Goal: Entertainment & Leisure: Consume media (video, audio)

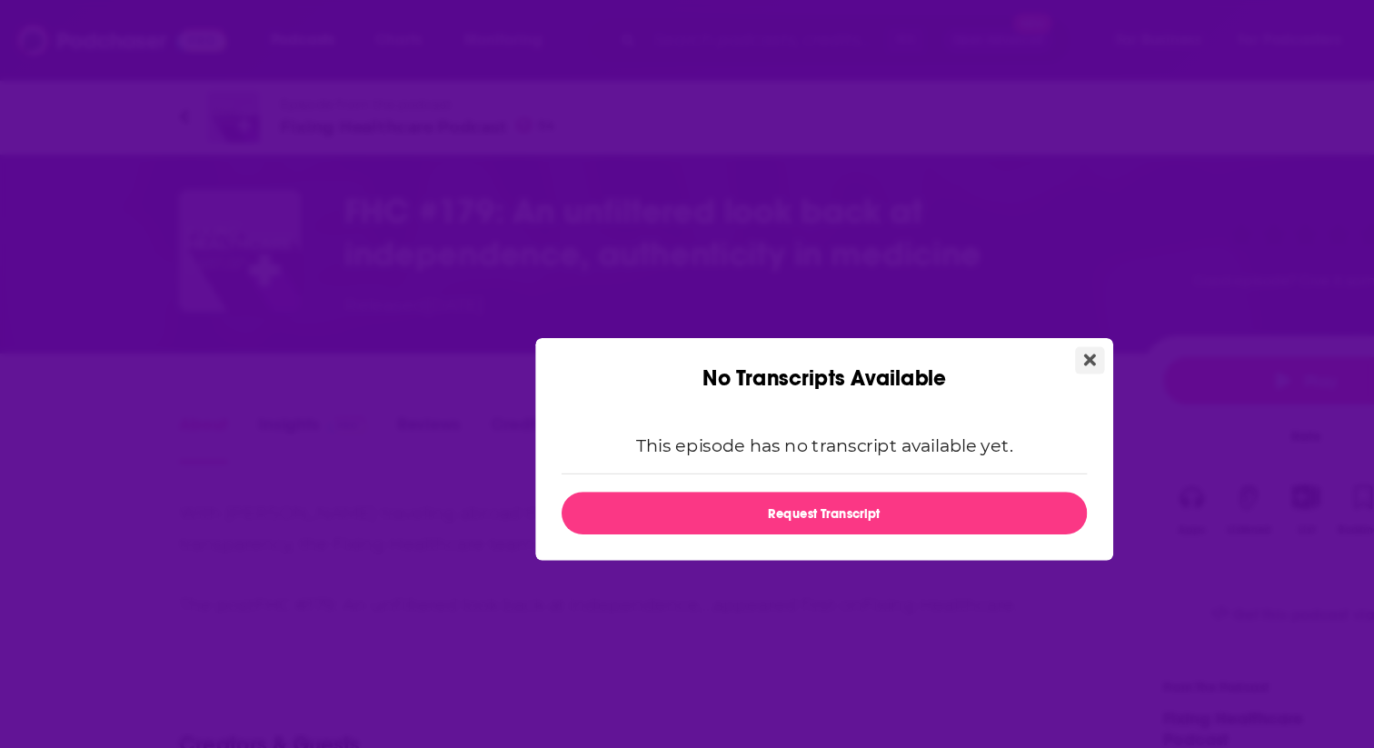
click at [911, 304] on icon "Close" at bounding box center [908, 300] width 10 height 15
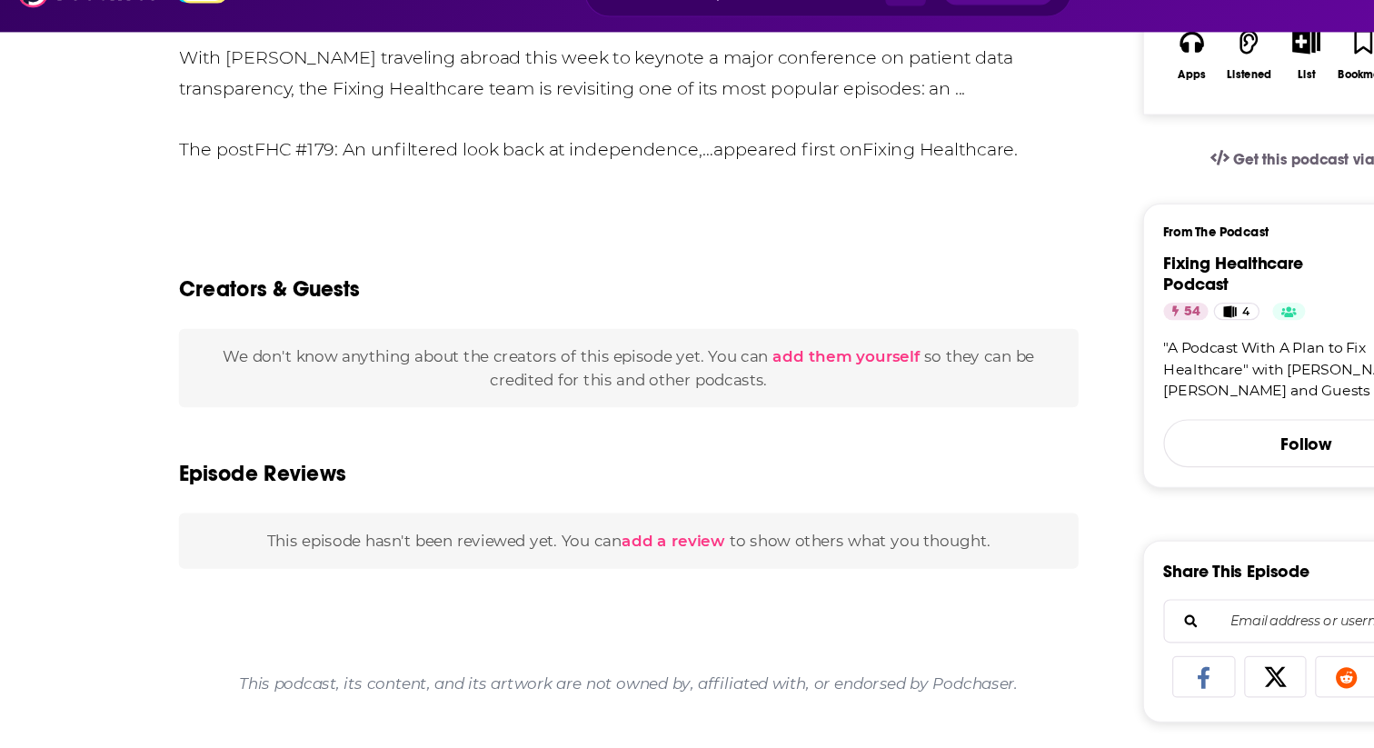
scroll to position [14, 0]
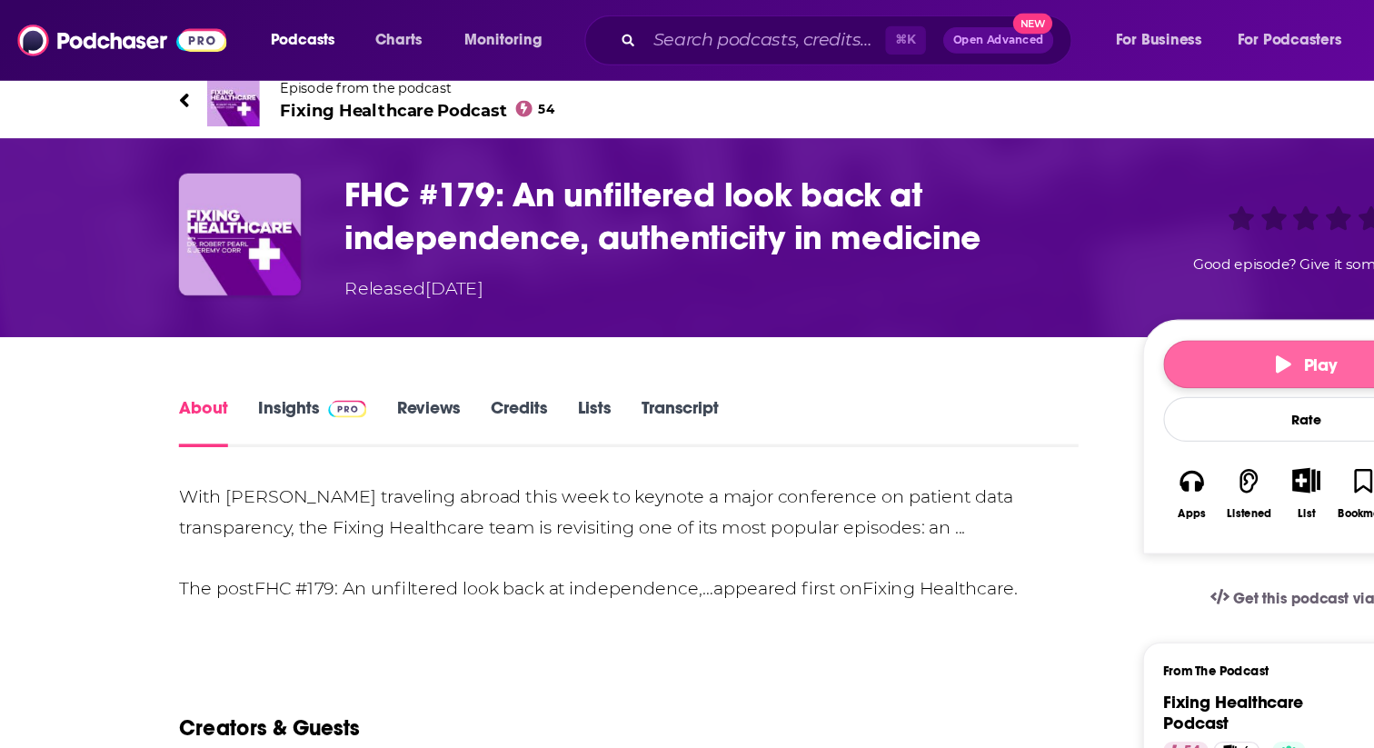
click at [1014, 314] on button "Play" at bounding box center [1089, 304] width 238 height 40
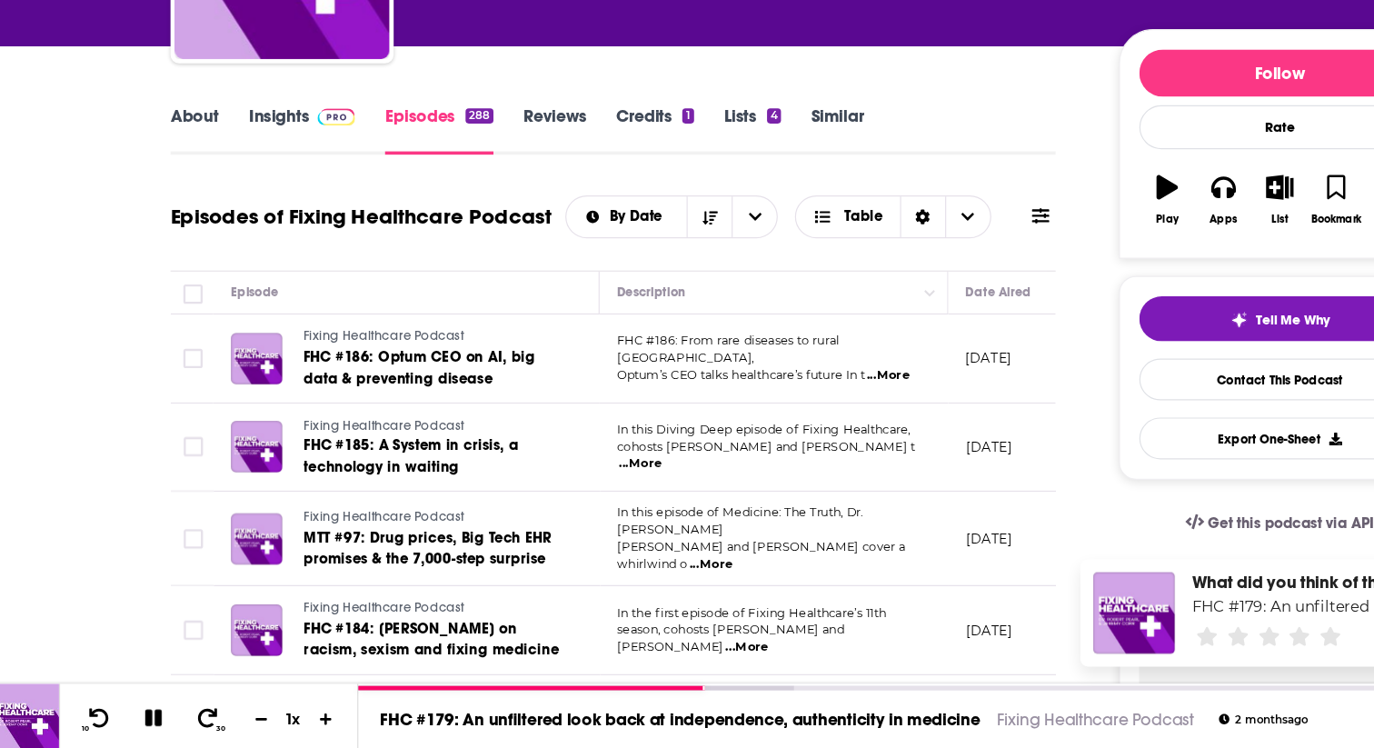
scroll to position [190, 0]
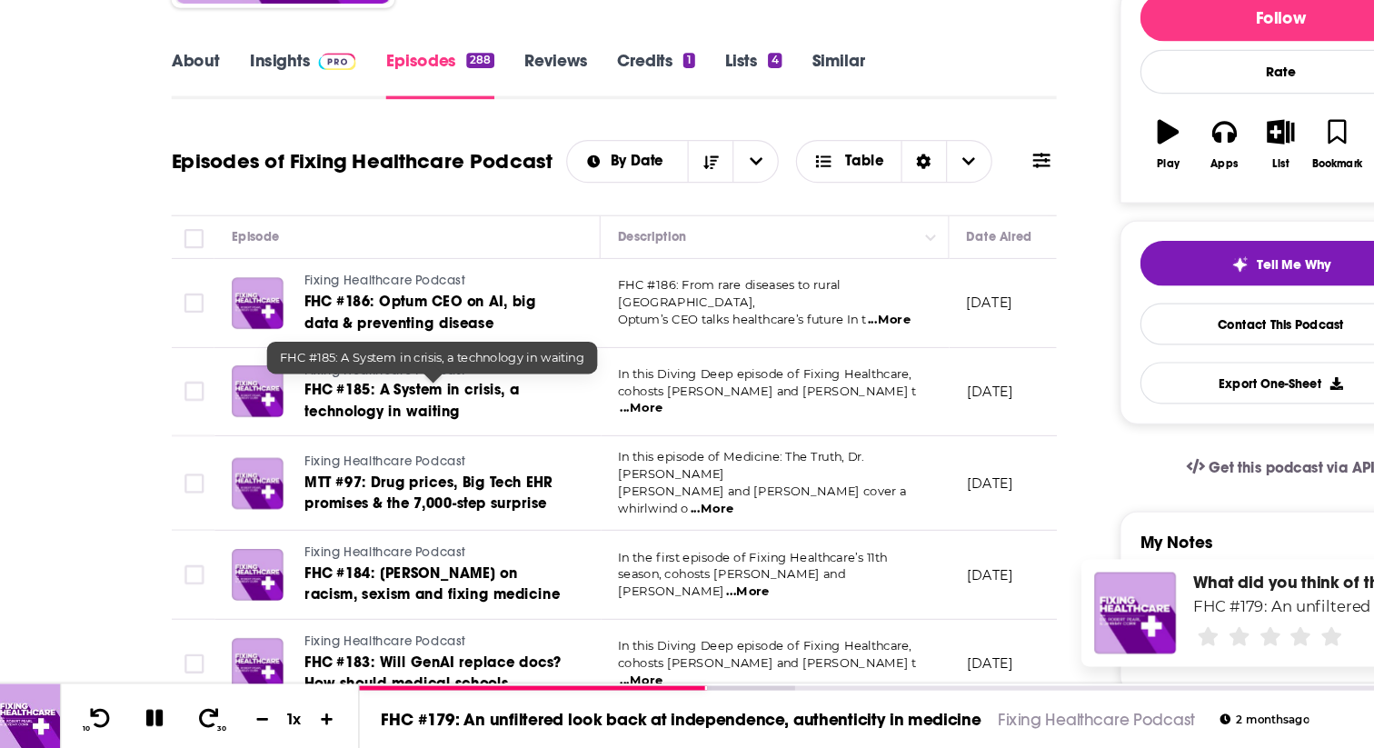
click at [354, 448] on span "FHC #185: A System in crisis, a technology in waiting" at bounding box center [353, 453] width 182 height 34
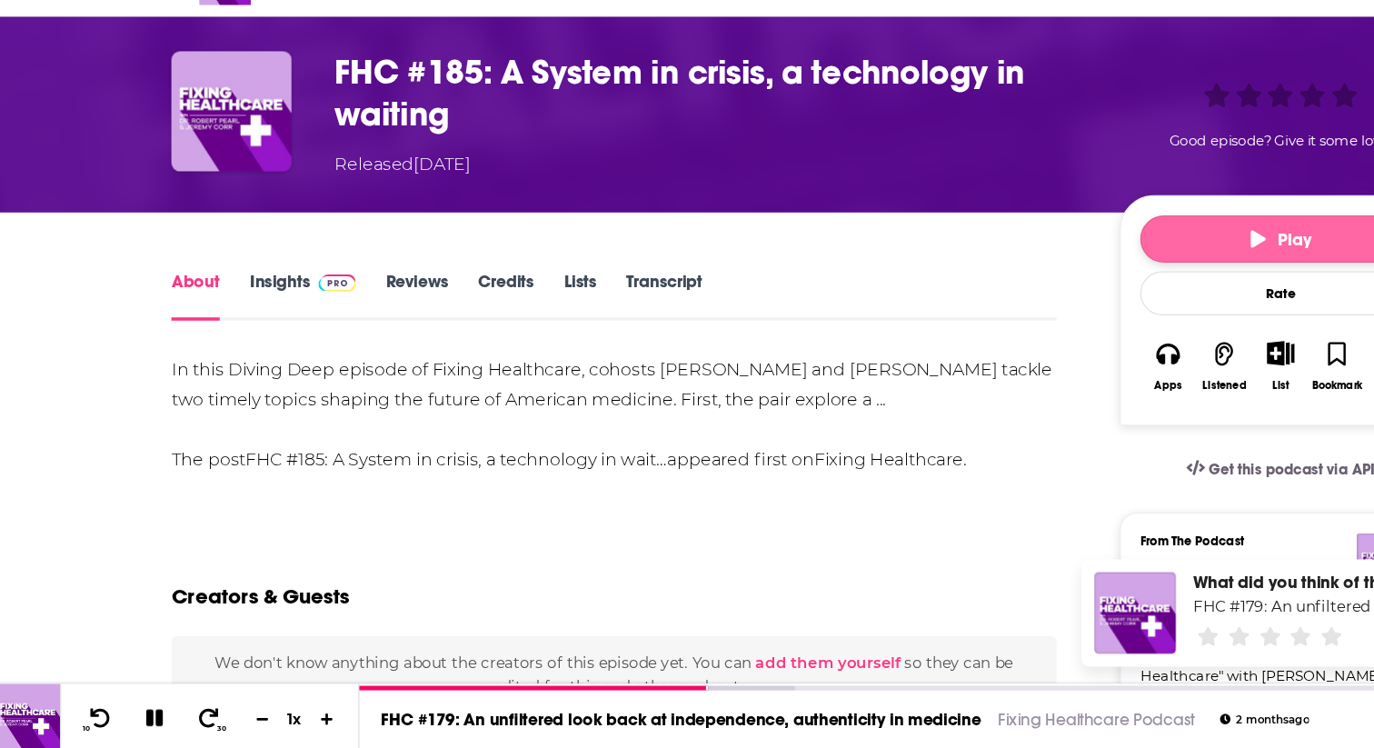
click at [994, 317] on button "Play" at bounding box center [1089, 317] width 238 height 40
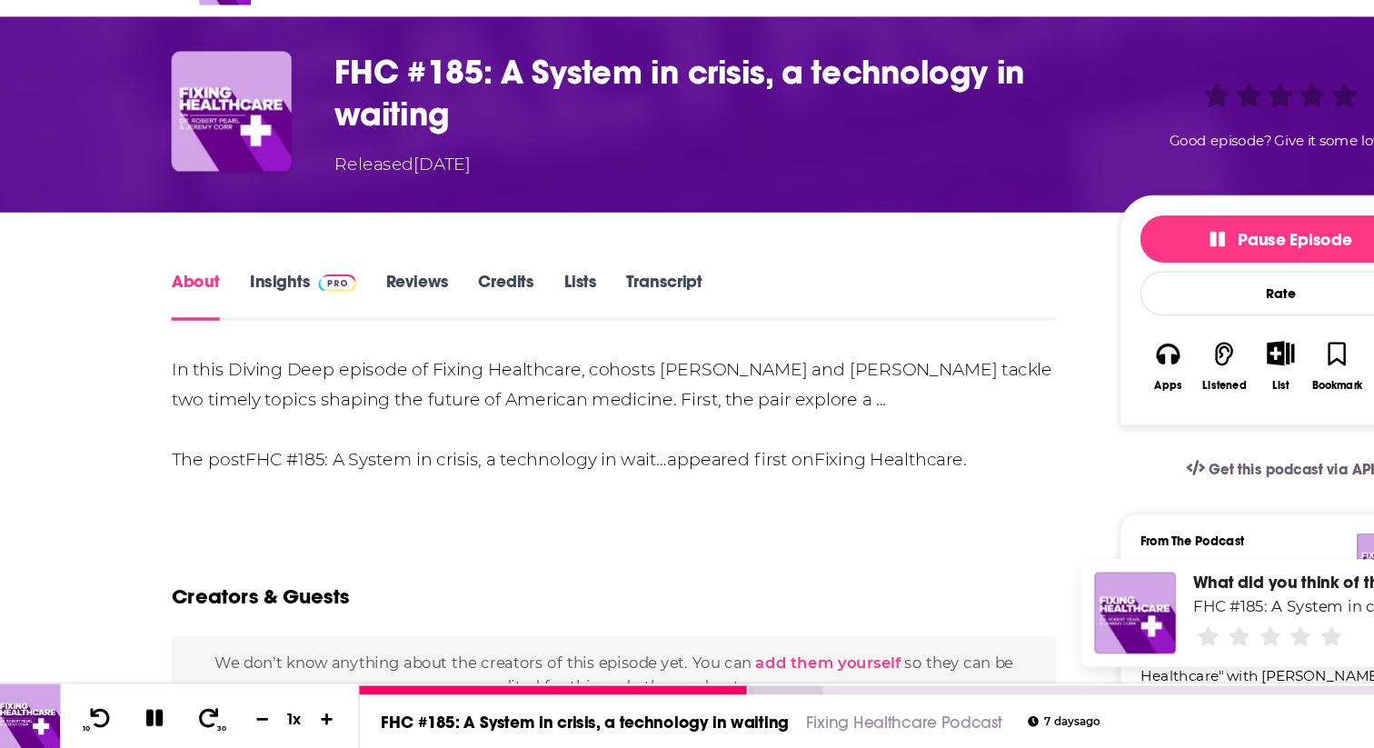
click at [132, 716] on icon at bounding box center [134, 722] width 15 height 15
click at [133, 716] on icon at bounding box center [134, 722] width 23 height 18
click at [136, 715] on icon at bounding box center [135, 722] width 21 height 16
click at [126, 723] on icon at bounding box center [134, 722] width 23 height 18
click at [127, 717] on icon at bounding box center [134, 722] width 15 height 15
